Goal: Transaction & Acquisition: Purchase product/service

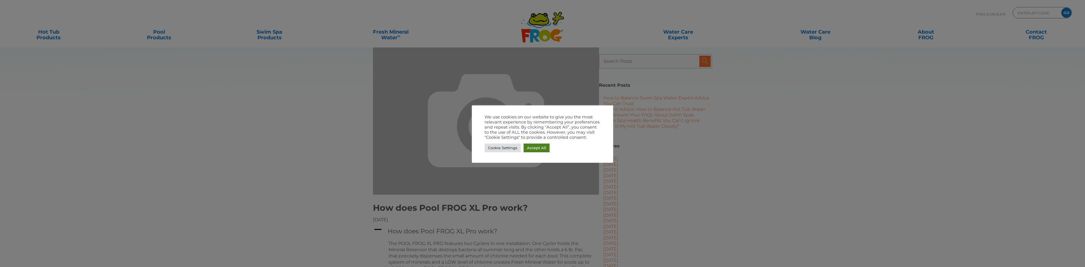
click at [533, 150] on link "Accept All" at bounding box center [537, 148] width 26 height 9
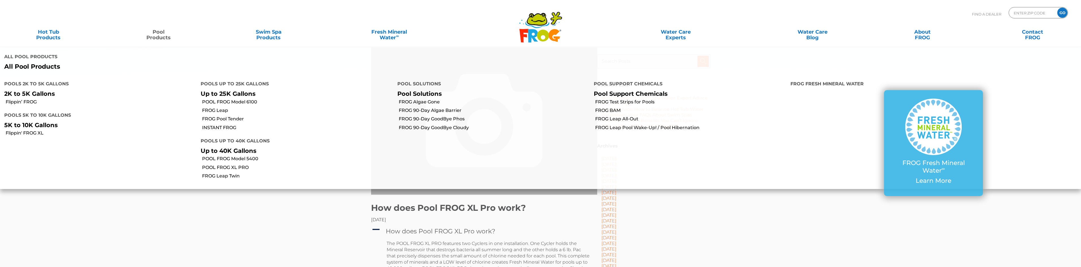
click at [160, 30] on link "Pool Products" at bounding box center [159, 31] width 86 height 11
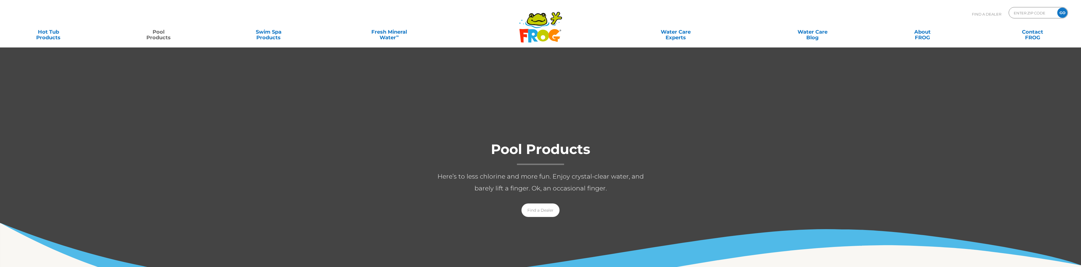
click at [165, 35] on link "Pool Products" at bounding box center [159, 31] width 86 height 11
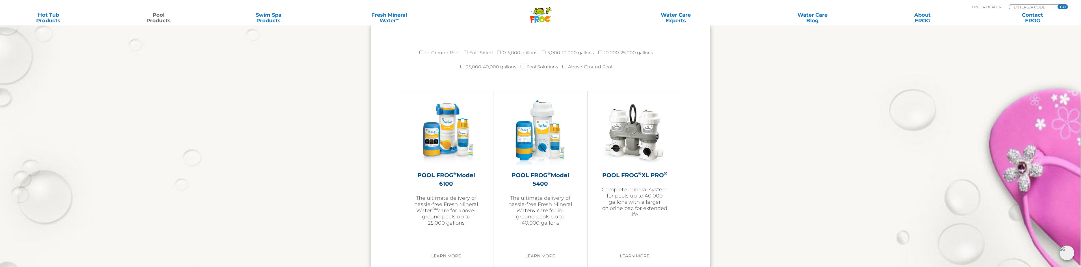
scroll to position [791, 0]
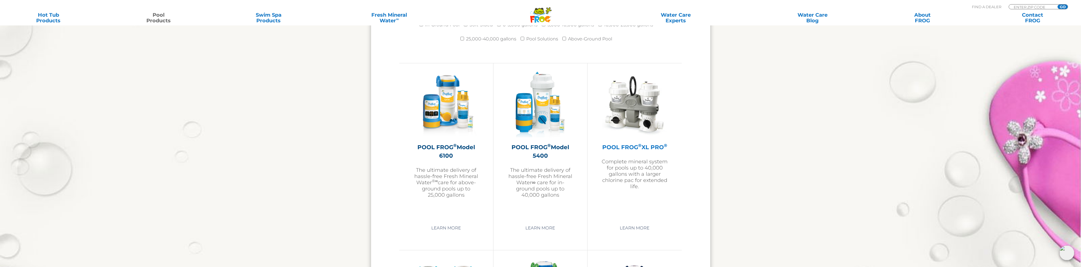
click at [628, 171] on p "Complete mineral system for pools up to 40,000 gallons with a larger chlorine p…" at bounding box center [635, 174] width 66 height 31
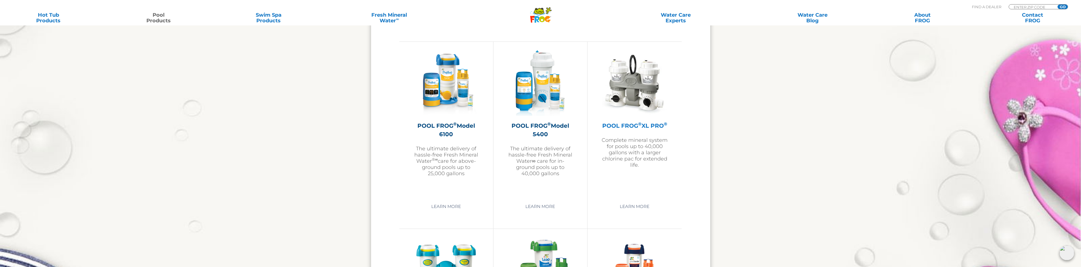
scroll to position [904, 0]
